Goal: Information Seeking & Learning: Understand process/instructions

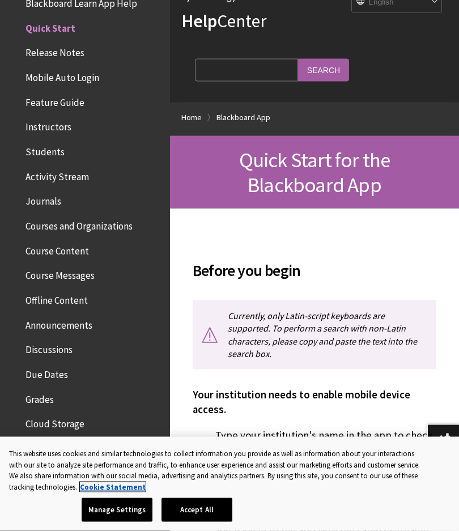
scroll to position [58, 0]
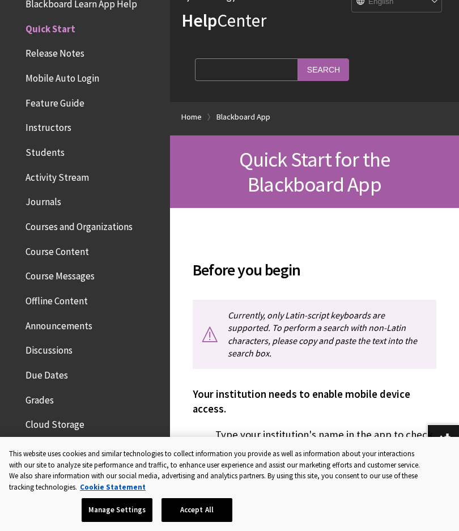
click at [45, 146] on span "Students" at bounding box center [44, 150] width 39 height 15
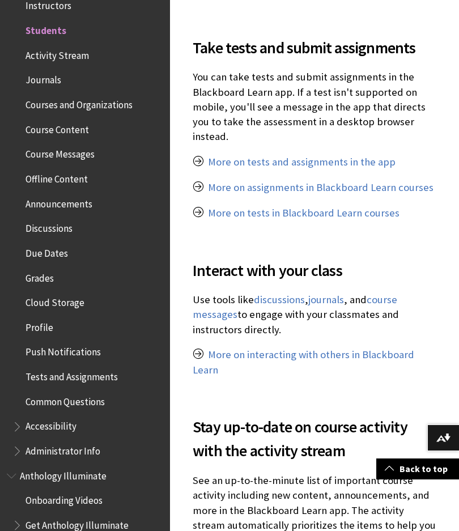
scroll to position [814, 0]
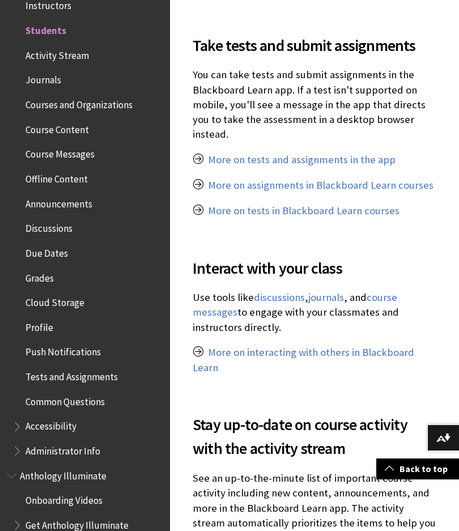
click at [404, 178] on link "More on assignments in Blackboard Learn courses" at bounding box center [320, 185] width 225 height 14
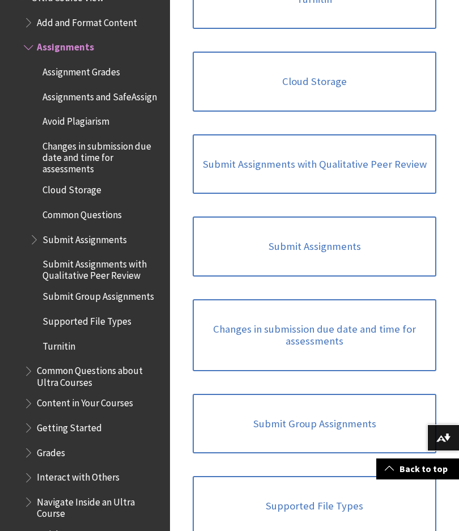
scroll to position [591, 0]
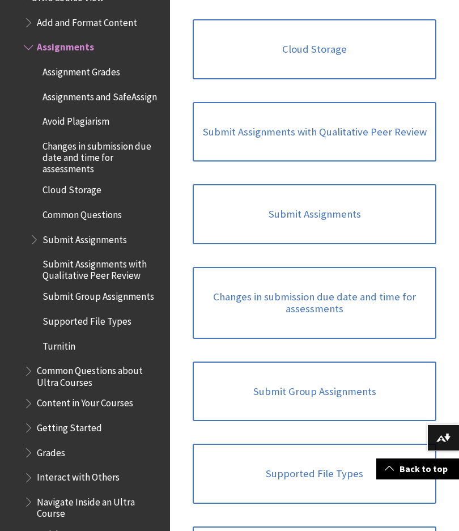
click at [339, 383] on link "Submit Group Assignments" at bounding box center [314, 391] width 243 height 60
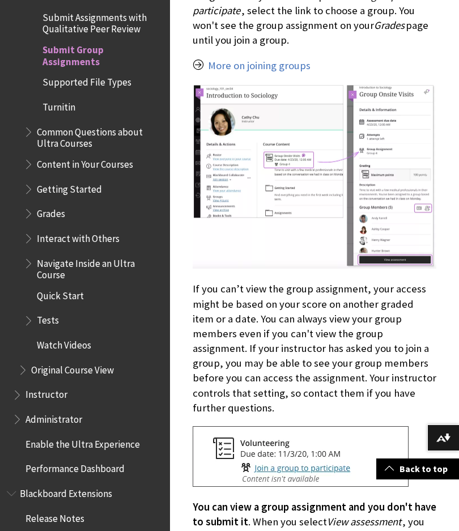
scroll to position [622, 0]
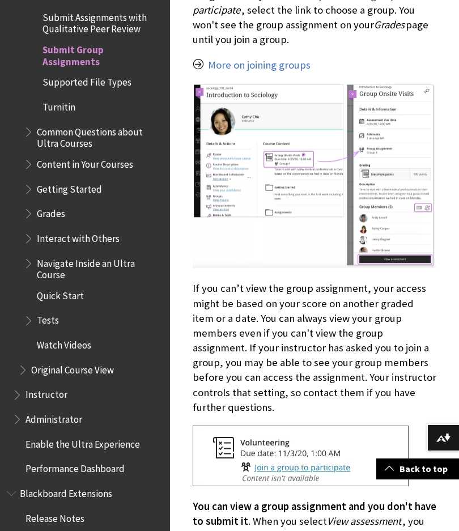
click at [57, 155] on span "Content in Your Courses" at bounding box center [85, 162] width 96 height 15
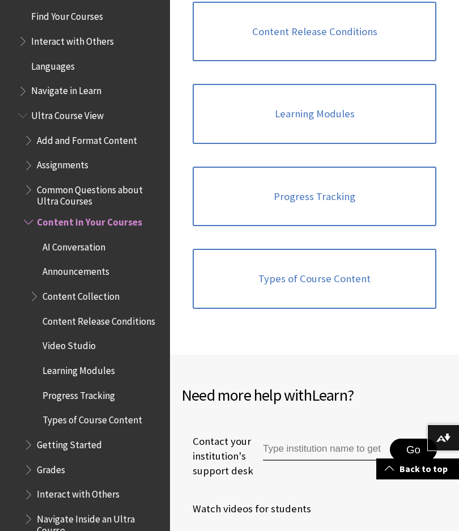
scroll to position [1223, 0]
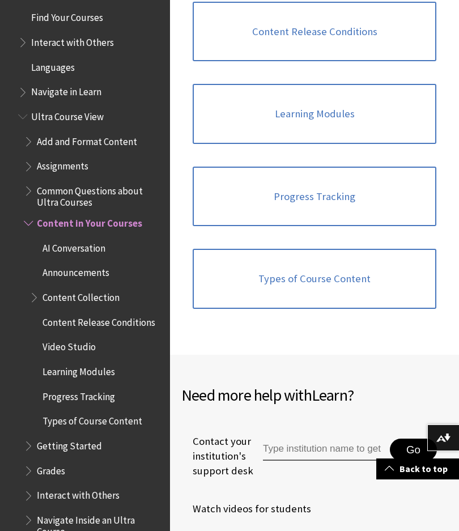
click at [57, 157] on span "Assignments" at bounding box center [63, 164] width 52 height 15
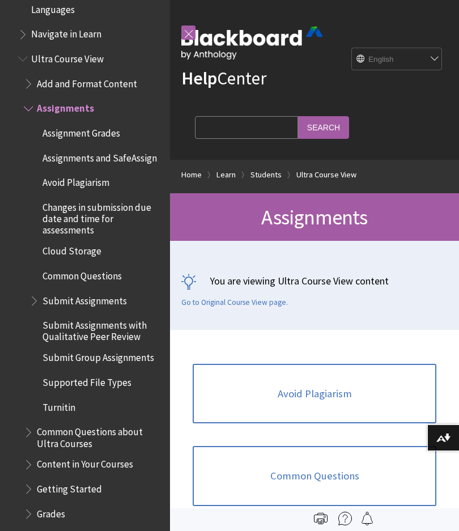
scroll to position [1277, 0]
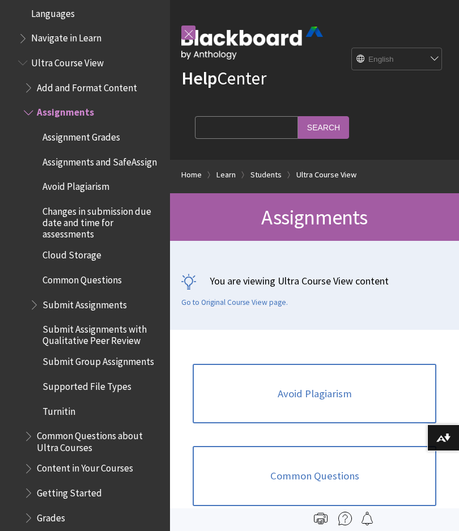
click at [55, 78] on span "Add and Format Content" at bounding box center [87, 85] width 100 height 15
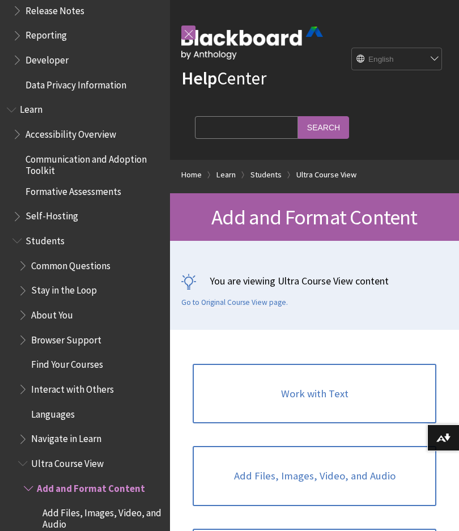
scroll to position [875, 0]
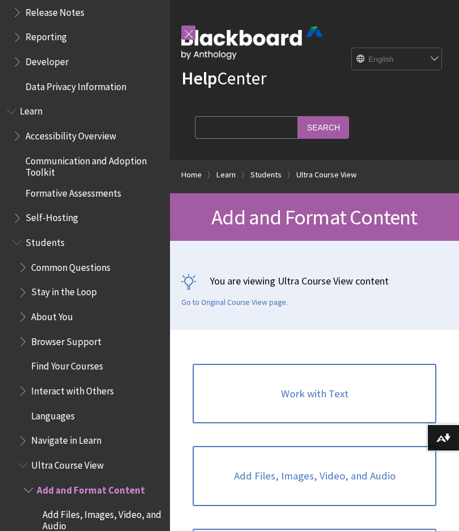
click at [227, 130] on input "Search Query" at bounding box center [246, 127] width 103 height 22
type input "Sign certification"
click at [298, 127] on input "Search" at bounding box center [323, 127] width 51 height 22
click at [298, 126] on input "Search" at bounding box center [323, 127] width 51 height 22
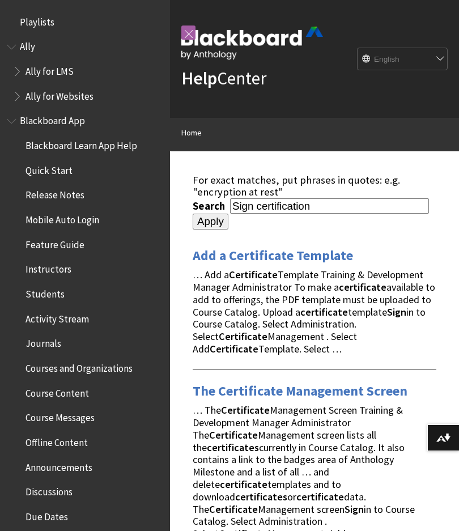
click at [117, 358] on span "Courses and Organizations" at bounding box center [78, 365] width 107 height 15
click at [69, 389] on span "Course Content" at bounding box center [56, 390] width 63 height 15
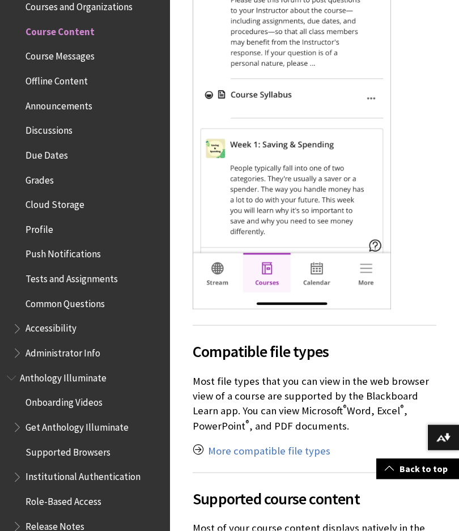
scroll to position [595, 0]
